Goal: Transaction & Acquisition: Purchase product/service

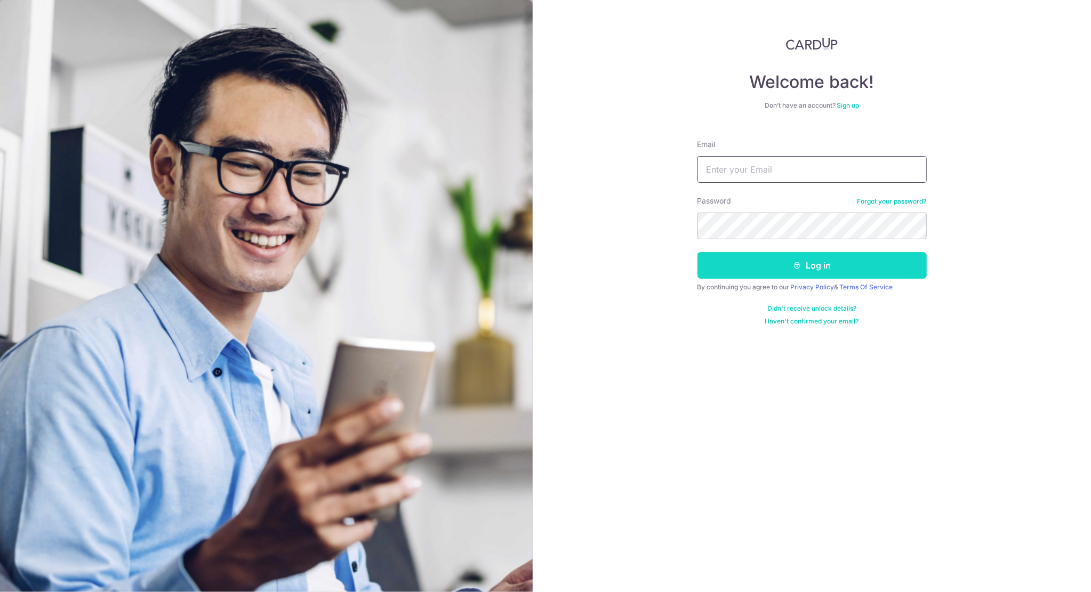
type input "[EMAIL_ADDRESS][DOMAIN_NAME]"
click at [799, 254] on button "Log in" at bounding box center [811, 265] width 229 height 27
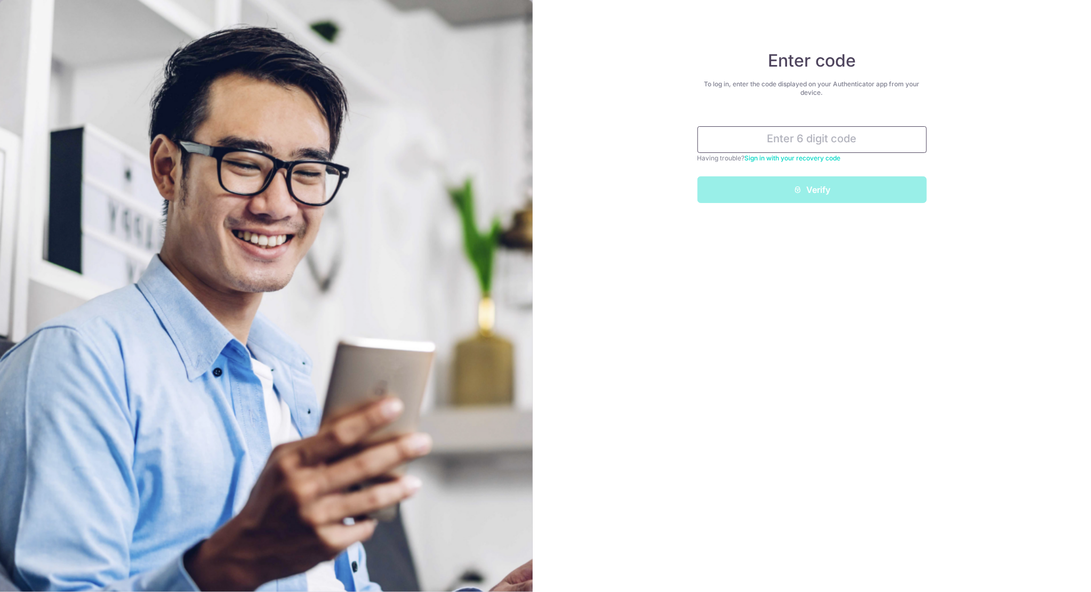
click at [819, 140] on input "text" at bounding box center [811, 139] width 229 height 27
type input "286055"
click at [846, 188] on button "Verify" at bounding box center [811, 190] width 229 height 27
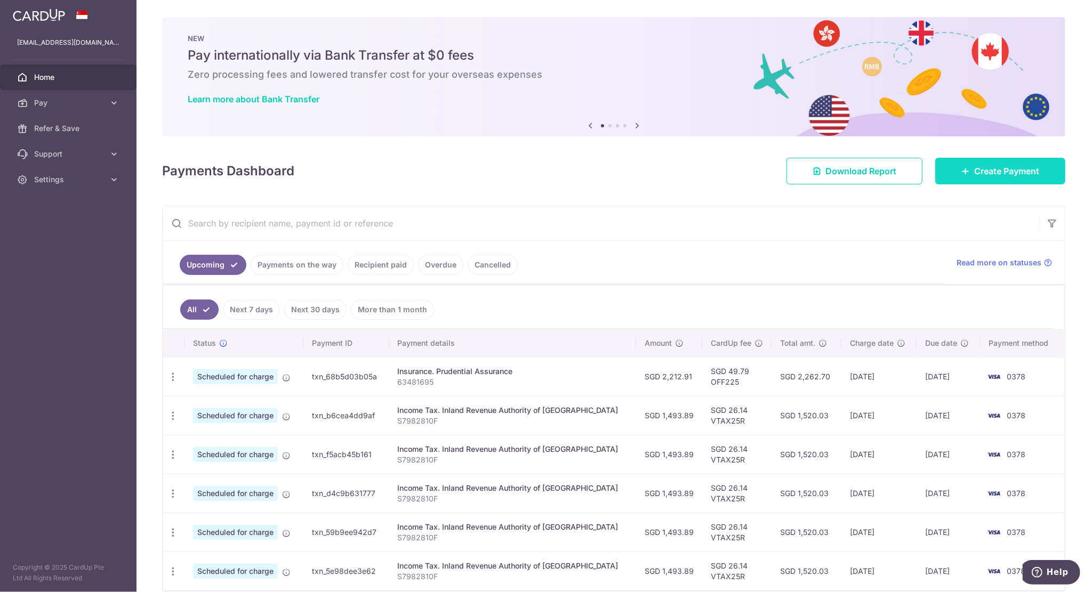
click at [1012, 165] on span "Create Payment" at bounding box center [1006, 171] width 65 height 13
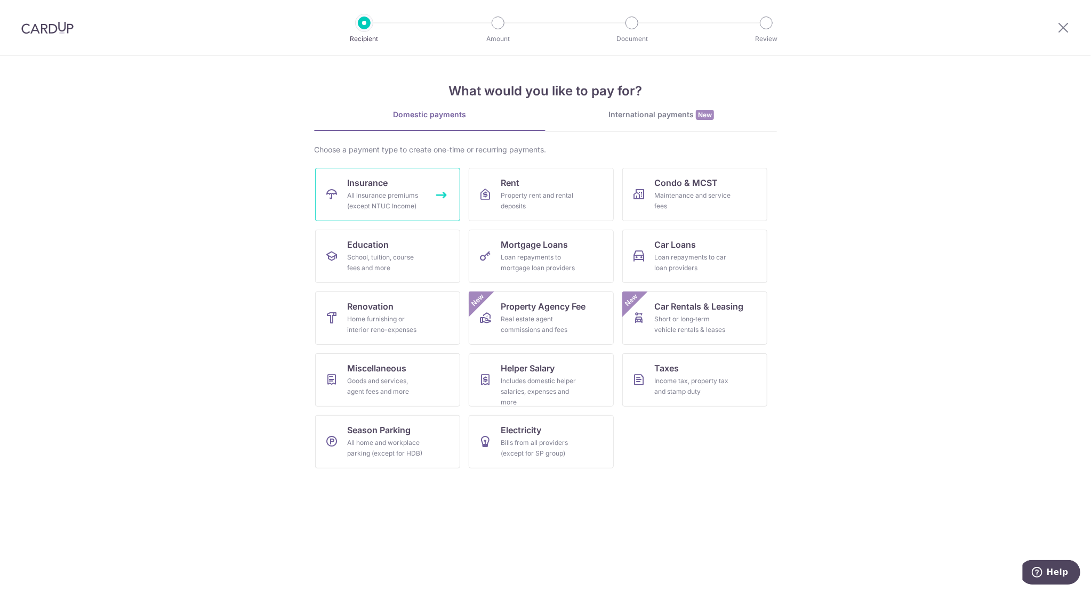
click at [384, 205] on div "All insurance premiums (except NTUC Income)" at bounding box center [385, 200] width 77 height 21
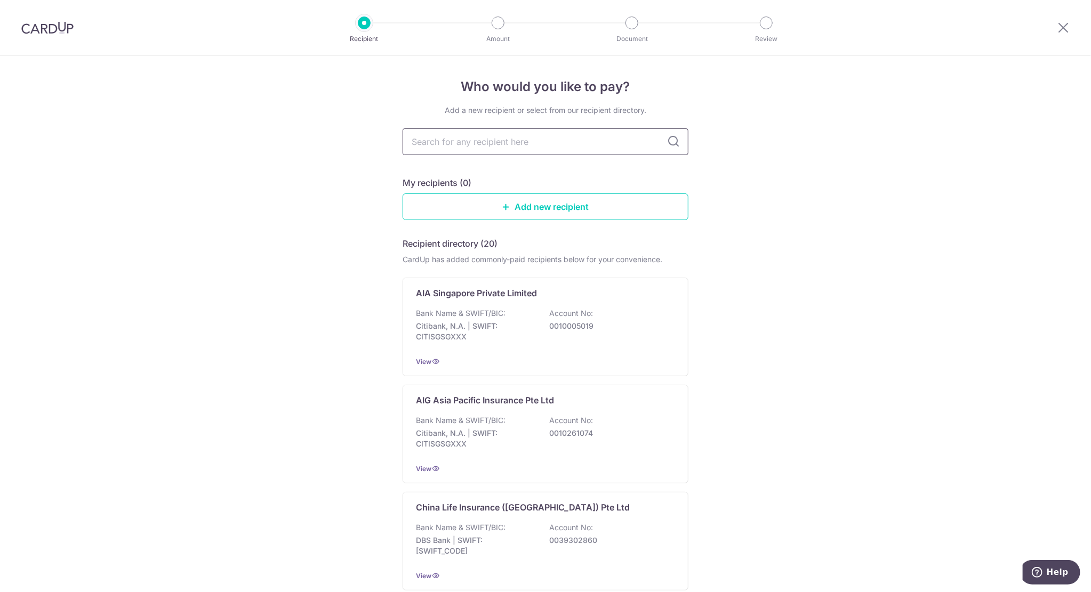
click at [491, 145] on input "text" at bounding box center [546, 142] width 286 height 27
type input "great eastern"
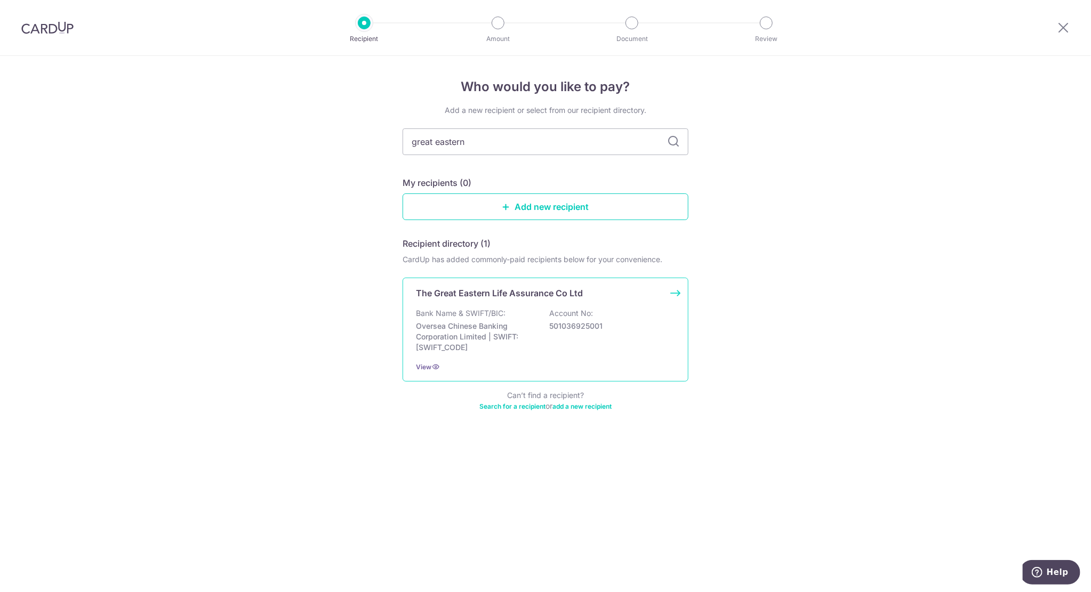
click at [599, 333] on div "Bank Name & SWIFT/BIC: Oversea Chinese Banking Corporation Limited | SWIFT: OCB…" at bounding box center [545, 330] width 259 height 45
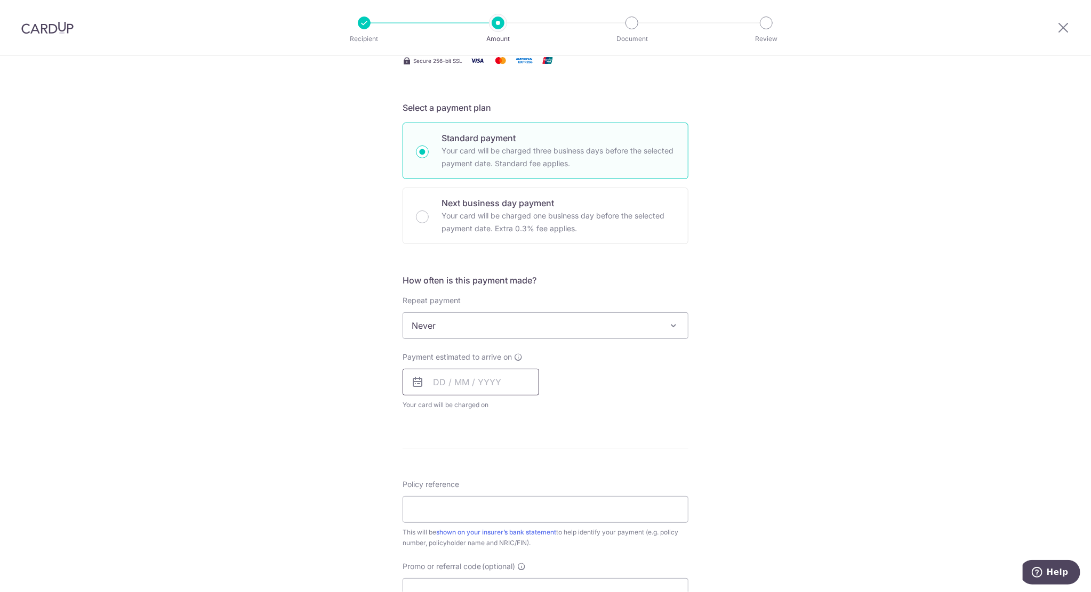
scroll to position [213, 0]
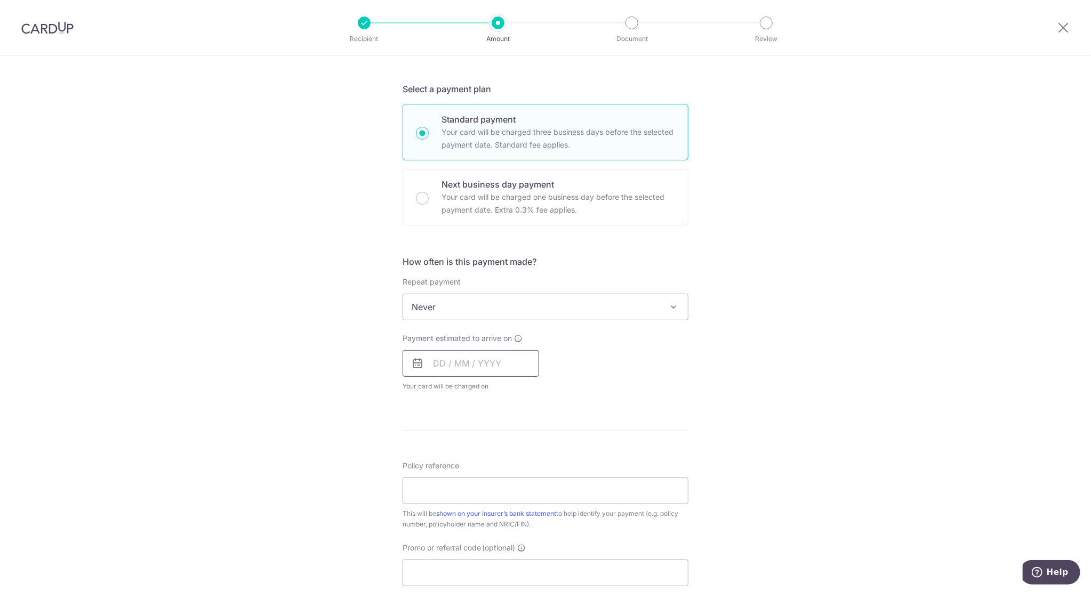
click at [463, 370] on input "text" at bounding box center [471, 363] width 137 height 27
click at [817, 428] on div "Tell us more about your payment Enter payment amount SGD Select Card Select opt…" at bounding box center [545, 325] width 1091 height 965
click at [459, 372] on input "text" at bounding box center [471, 363] width 137 height 27
drag, startPoint x: 525, startPoint y: 524, endPoint x: 906, endPoint y: 403, distance: 400.7
click at [525, 524] on link "31" at bounding box center [531, 524] width 17 height 17
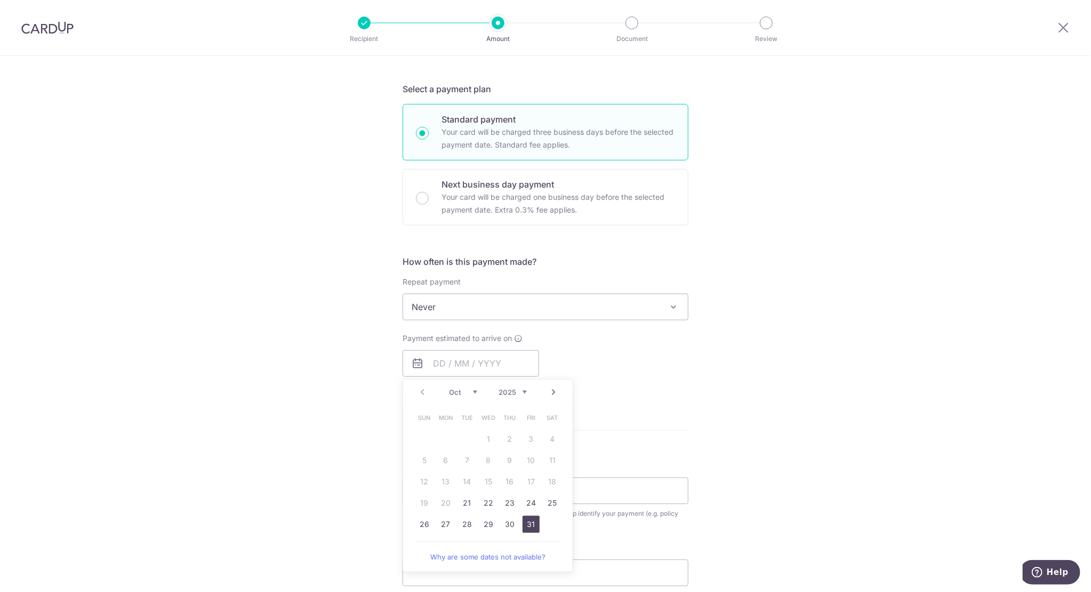
type input "[DATE]"
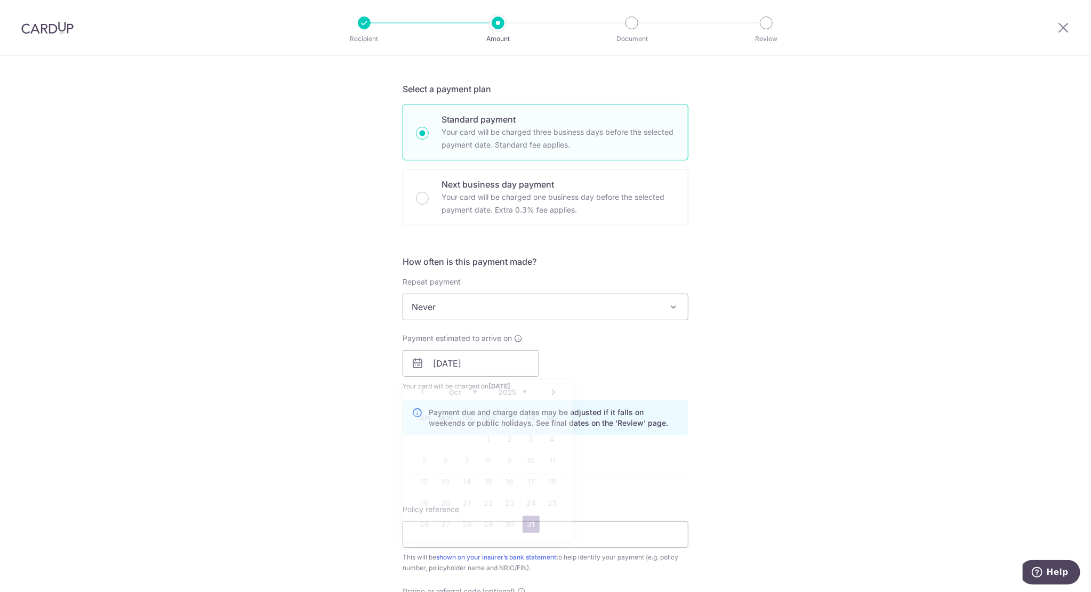
click at [906, 403] on div "Tell us more about your payment Enter payment amount SGD Select Card Select opt…" at bounding box center [545, 347] width 1091 height 1008
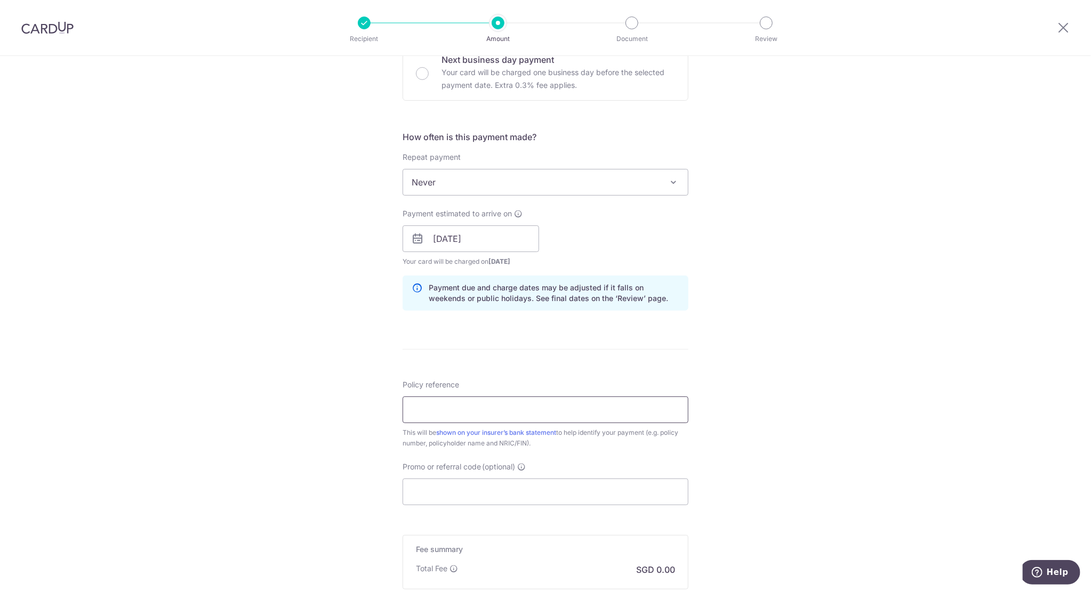
scroll to position [373, 0]
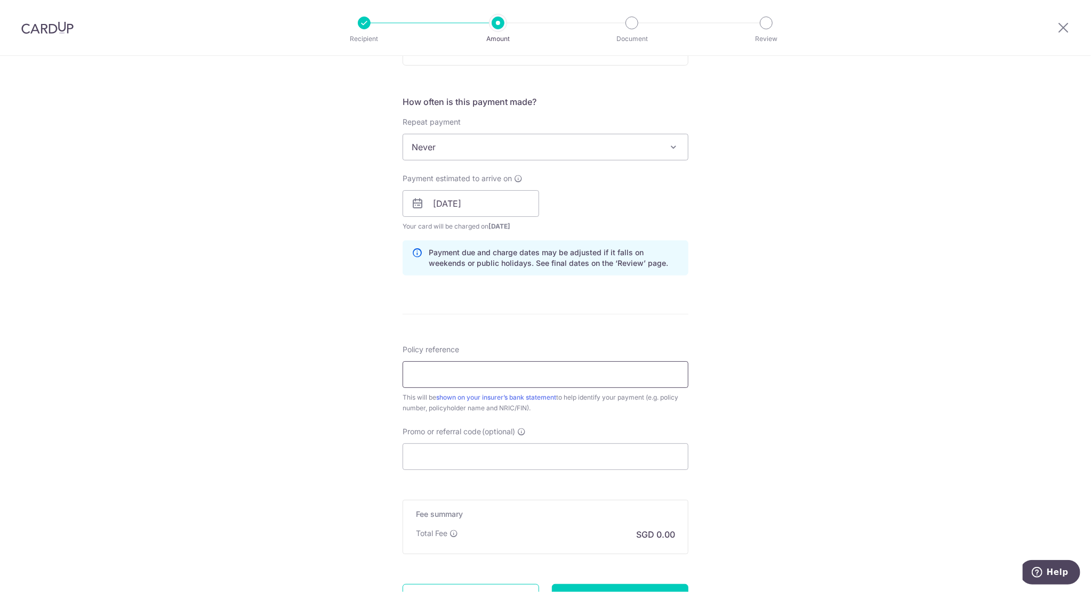
click at [463, 374] on input "Policy reference" at bounding box center [546, 375] width 286 height 27
paste input "6003582076"
type input "6003582076"
click at [828, 373] on div "Tell us more about your payment Enter payment amount SGD Select Card Select opt…" at bounding box center [545, 187] width 1091 height 1008
click at [536, 459] on input "Promo or referral code (optional)" at bounding box center [546, 457] width 286 height 27
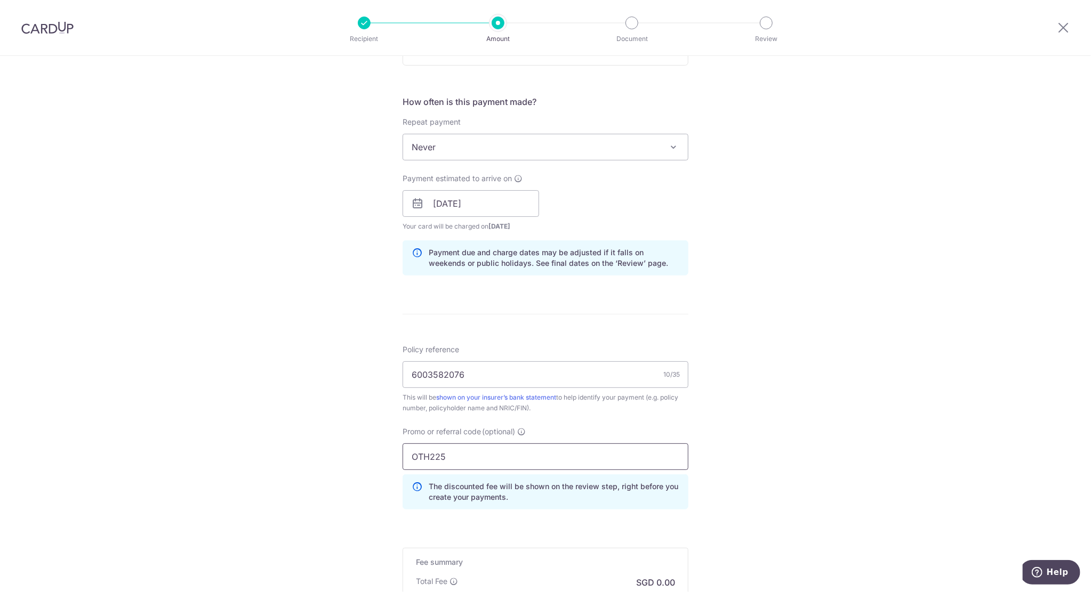
drag, startPoint x: 485, startPoint y: 461, endPoint x: 344, endPoint y: 456, distance: 140.3
click at [344, 456] on div "Tell us more about your payment Enter payment amount SGD Select Card Select opt…" at bounding box center [545, 211] width 1091 height 1056
type input "off225"
click at [799, 342] on div "Tell us more about your payment Enter payment amount SGD Select Card Select opt…" at bounding box center [545, 211] width 1091 height 1056
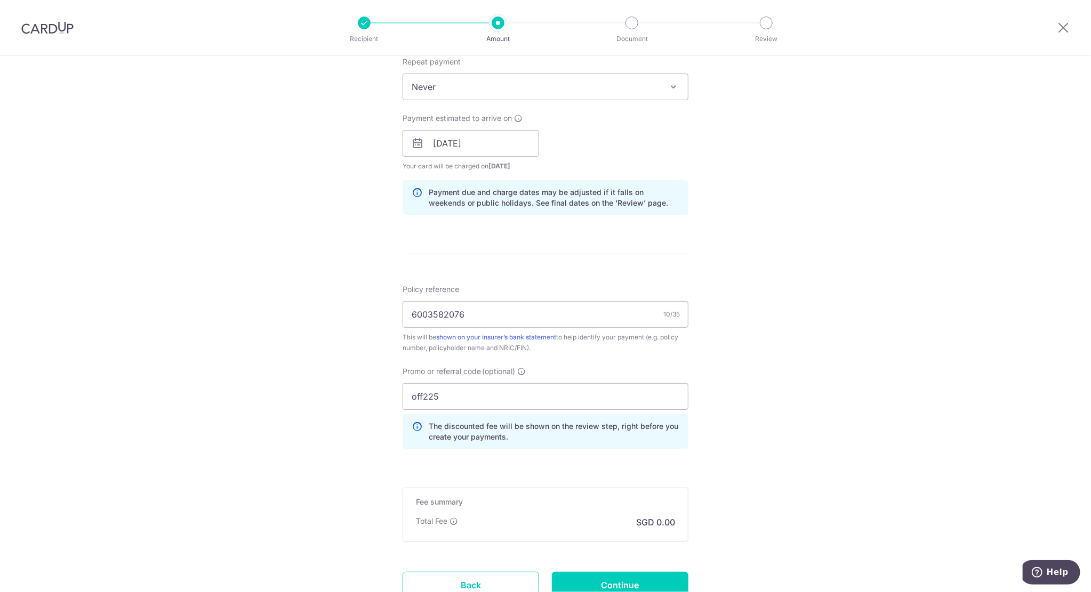
scroll to position [518, 0]
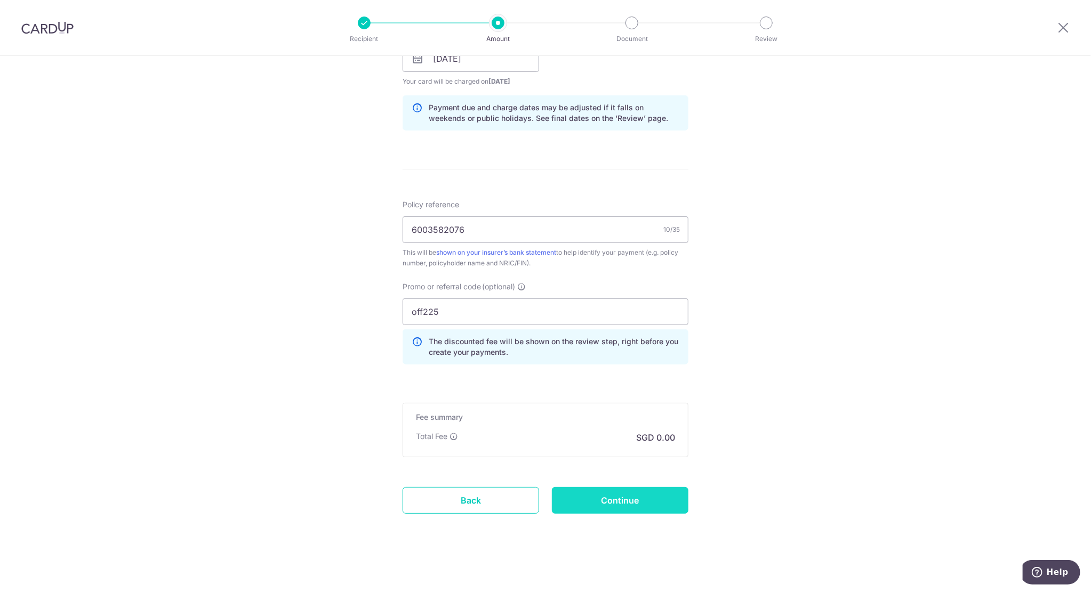
click at [608, 496] on input "Continue" at bounding box center [620, 500] width 137 height 27
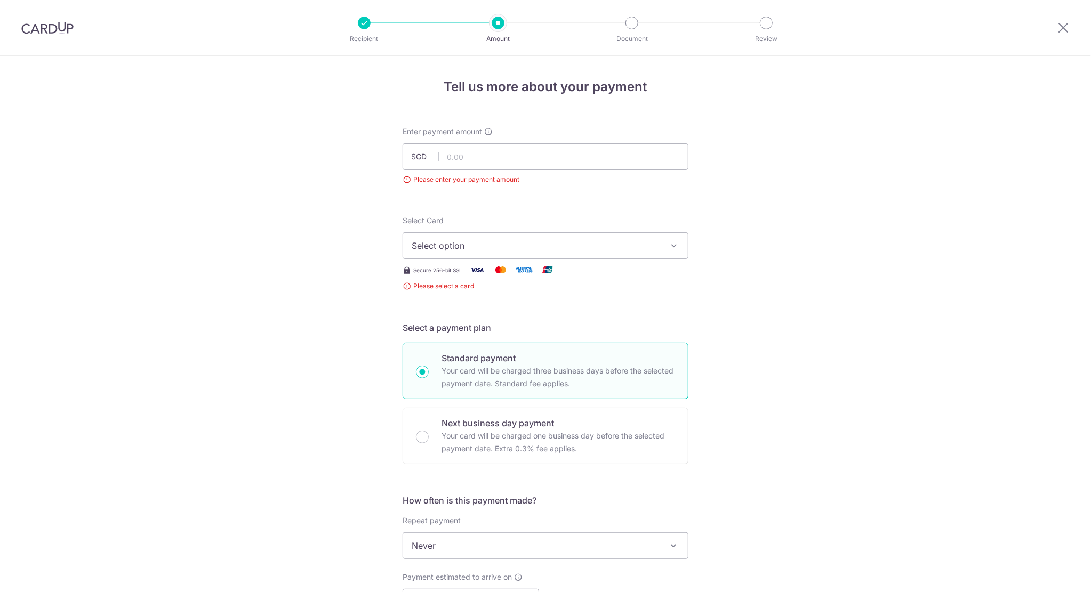
scroll to position [118, 0]
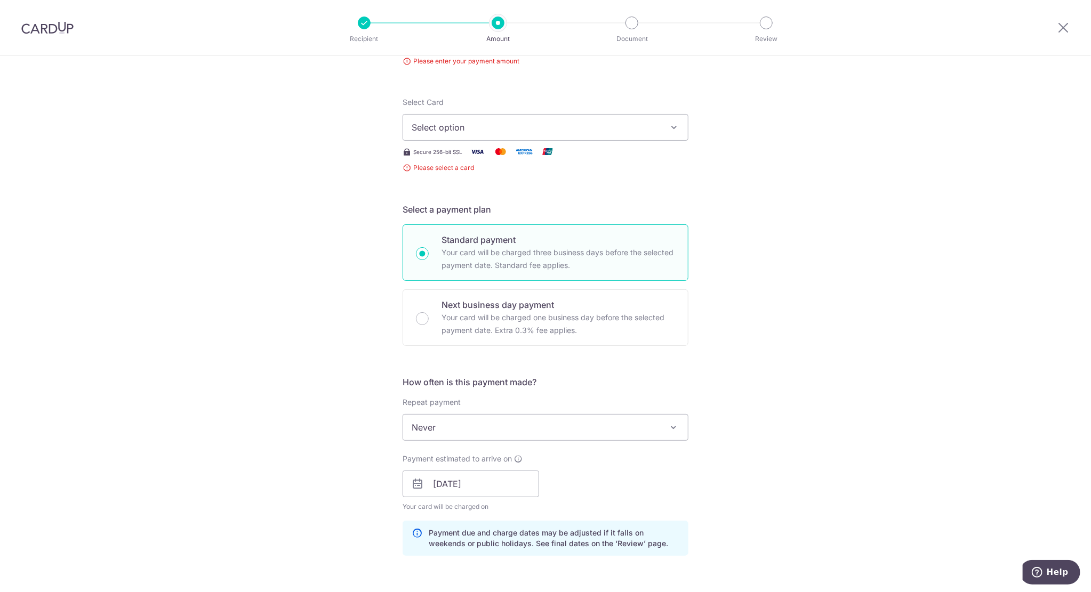
click at [482, 127] on span "Select option" at bounding box center [536, 127] width 248 height 13
drag, startPoint x: 466, startPoint y: 194, endPoint x: 702, endPoint y: 199, distance: 235.8
click at [466, 194] on link "**** 0378" at bounding box center [545, 204] width 285 height 26
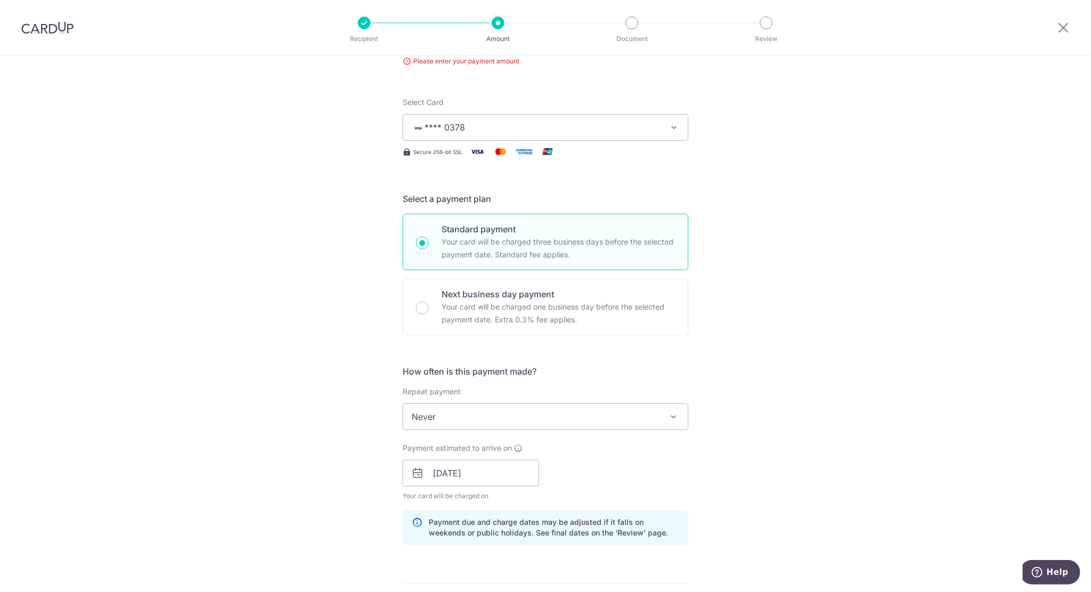
click at [796, 202] on div "Tell us more about your payment Enter payment amount SGD Please enter your paym…" at bounding box center [545, 473] width 1091 height 1071
click at [816, 223] on div "Tell us more about your payment Enter payment amount SGD Please enter your paym…" at bounding box center [545, 473] width 1091 height 1071
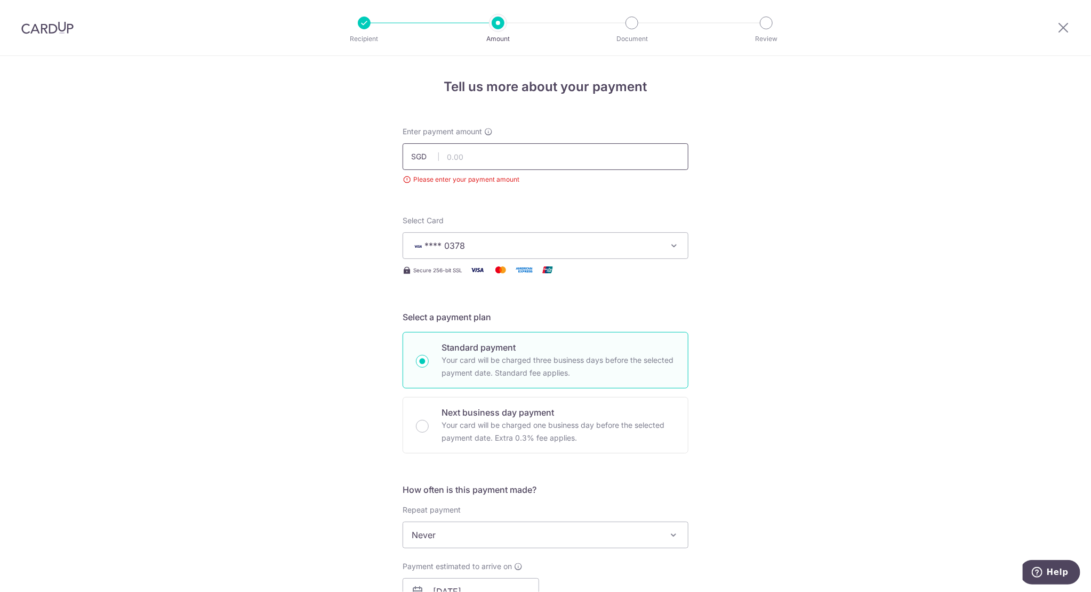
scroll to position [53, 0]
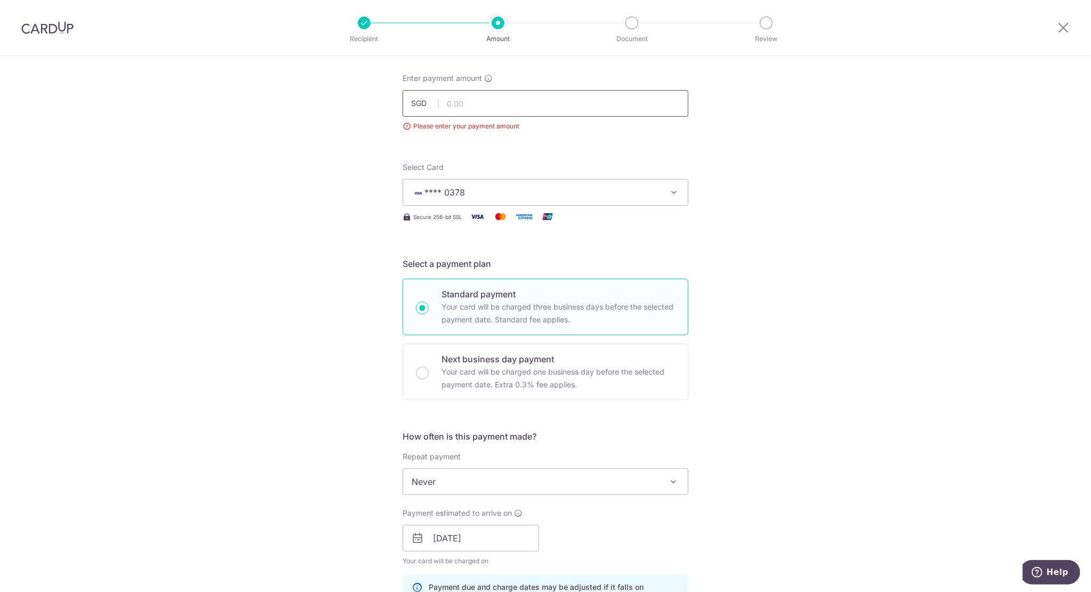
click at [493, 110] on input "text" at bounding box center [546, 103] width 286 height 27
type input "887.78"
click at [795, 231] on div "Tell us more about your payment Enter payment amount SGD 887.78 Please enter yo…" at bounding box center [545, 538] width 1091 height 1071
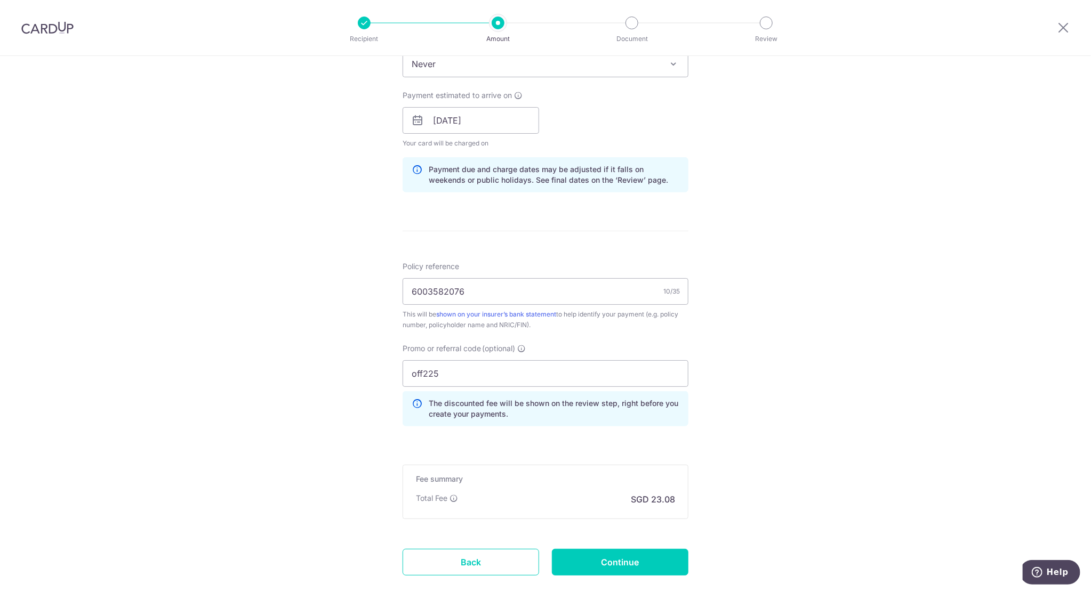
scroll to position [480, 0]
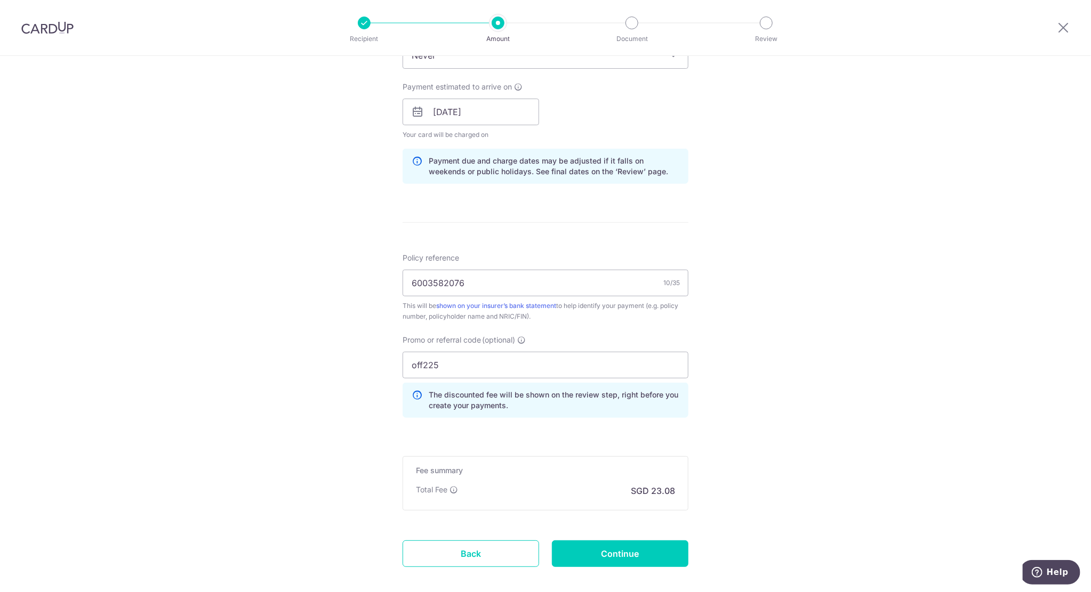
click at [791, 341] on div "Tell us more about your payment Enter payment amount SGD 887.78 887.78 Please e…" at bounding box center [545, 111] width 1091 height 1071
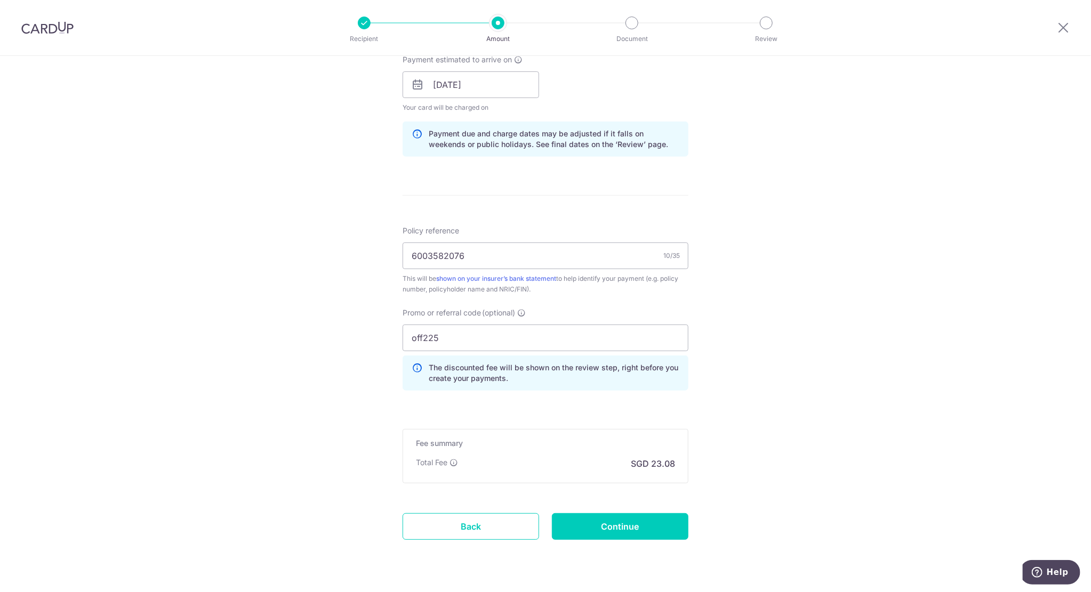
scroll to position [533, 0]
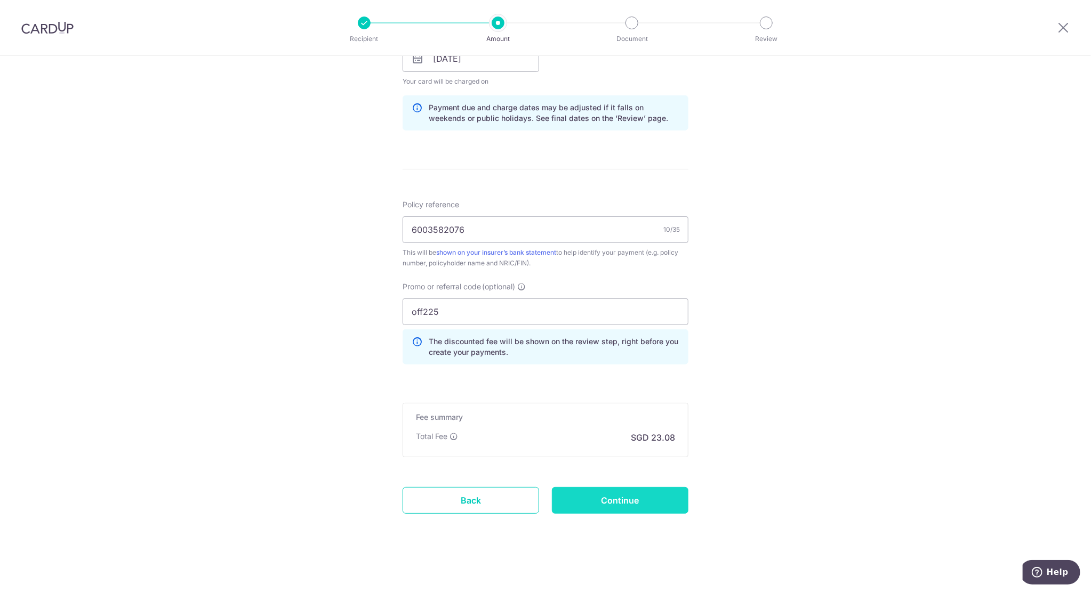
click at [643, 499] on input "Continue" at bounding box center [620, 500] width 137 height 27
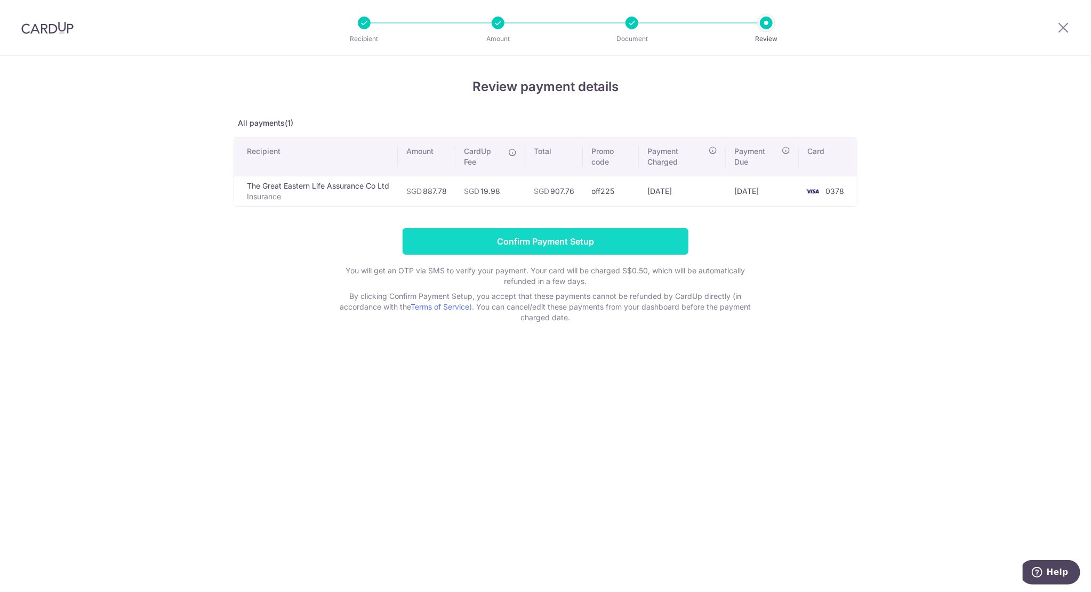
click at [528, 244] on input "Confirm Payment Setup" at bounding box center [546, 241] width 286 height 27
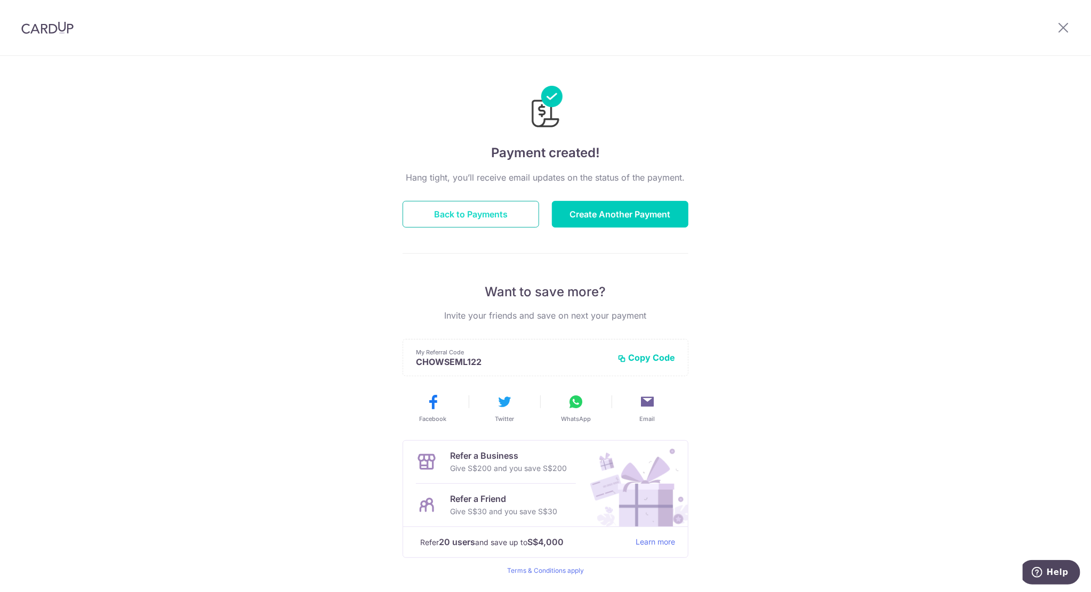
click at [494, 213] on button "Back to Payments" at bounding box center [471, 214] width 137 height 27
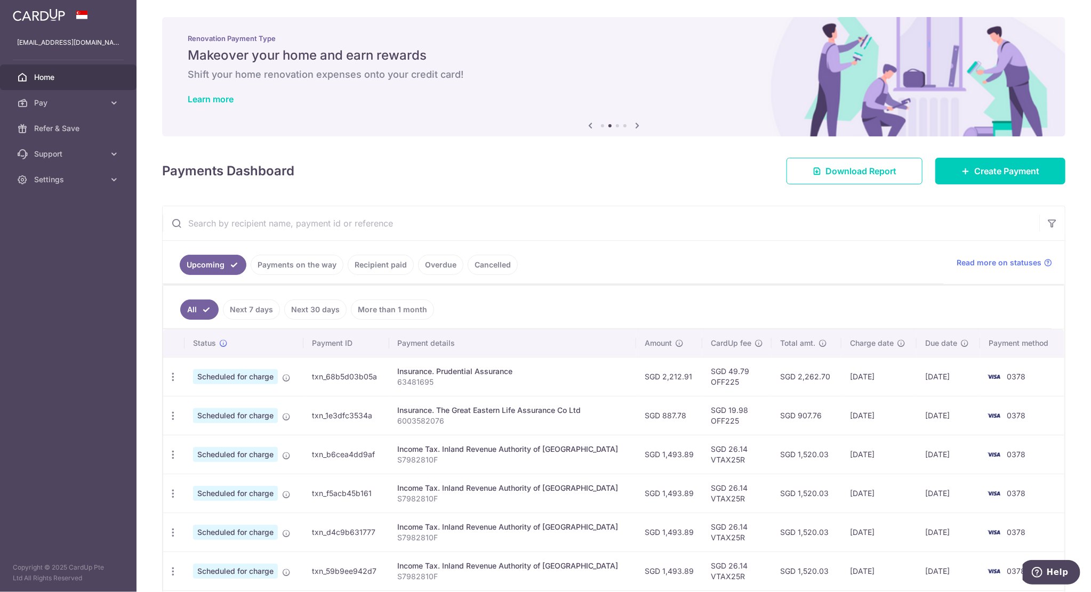
click at [45, 76] on span "Home" at bounding box center [69, 77] width 70 height 11
